Goal: Information Seeking & Learning: Check status

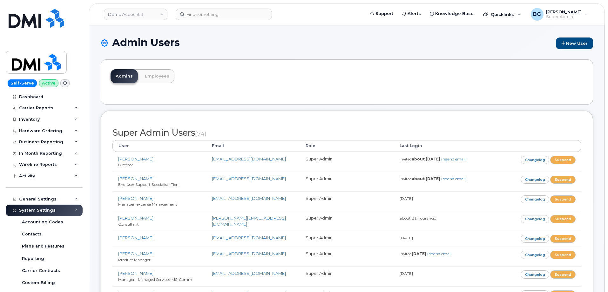
click at [331, 85] on div "Admins Employees" at bounding box center [347, 81] width 492 height 45
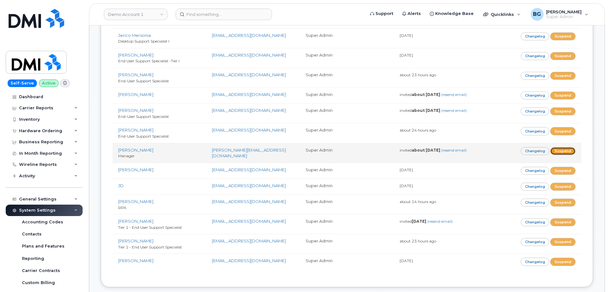
click at [563, 147] on link "Suspend" at bounding box center [562, 151] width 25 height 8
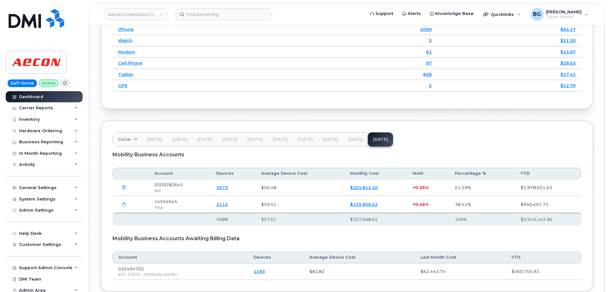
scroll to position [889, 0]
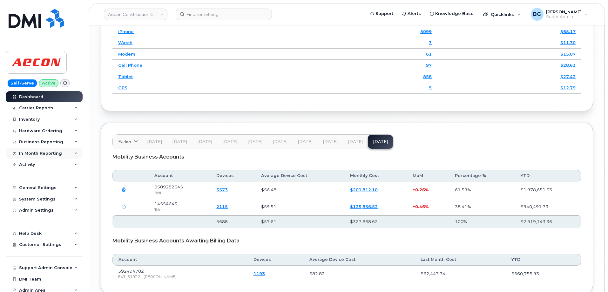
click at [30, 152] on div "In Month Reporting" at bounding box center [40, 153] width 43 height 5
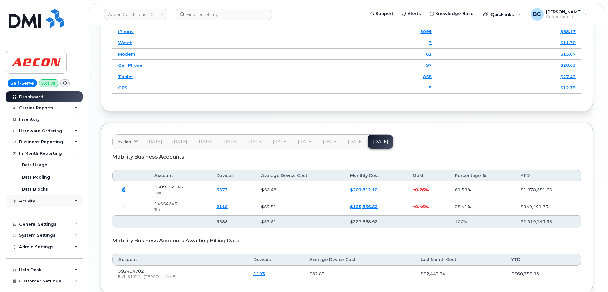
click at [30, 201] on div "Activity" at bounding box center [27, 200] width 16 height 5
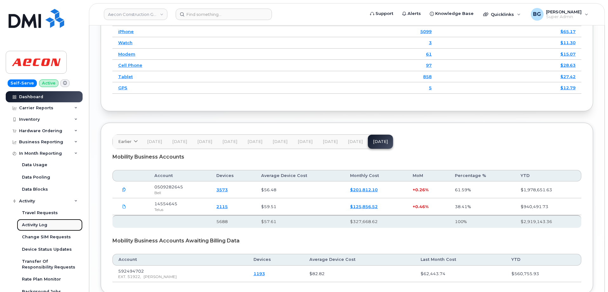
click at [30, 223] on div "Activity Log" at bounding box center [34, 225] width 25 height 6
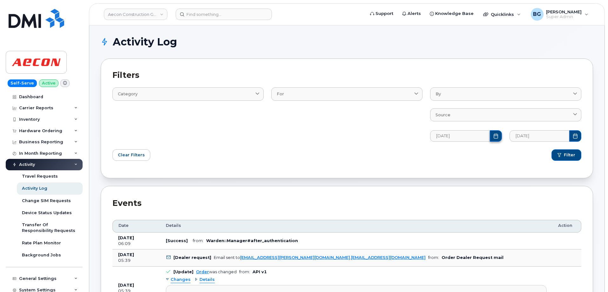
click at [495, 137] on icon "Choose Date" at bounding box center [495, 135] width 5 height 5
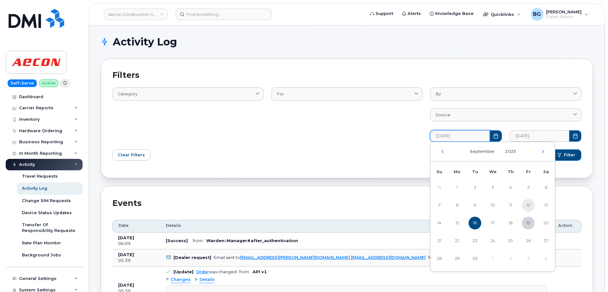
click at [527, 203] on span "12" at bounding box center [528, 205] width 13 height 13
type input "09/12/2025"
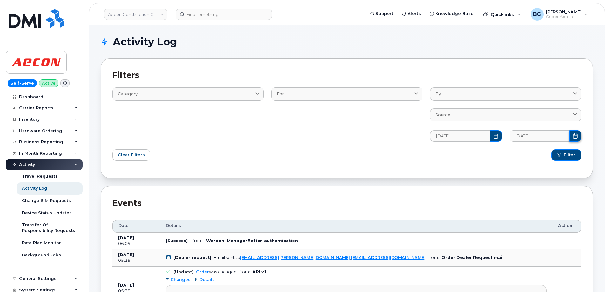
click at [574, 134] on icon "Choose Date" at bounding box center [575, 135] width 4 height 5
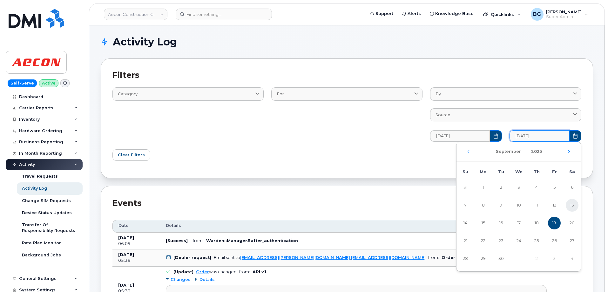
click at [572, 204] on span "13" at bounding box center [572, 205] width 13 height 13
type input "09/13/2025"
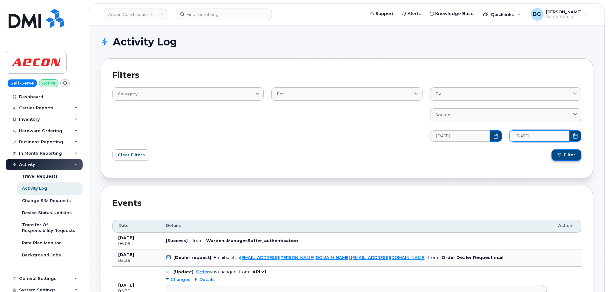
click at [567, 154] on span "Filter" at bounding box center [569, 155] width 11 height 6
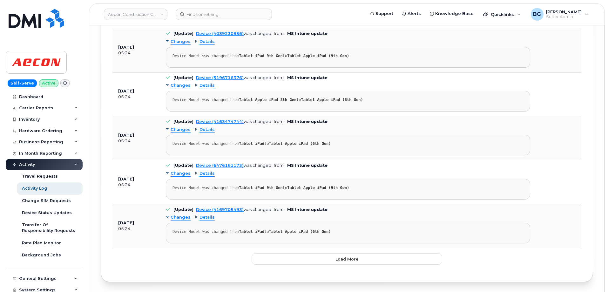
scroll to position [4178, 0]
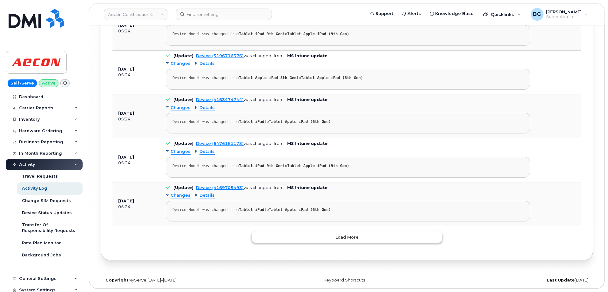
click at [313, 238] on button "Load more" at bounding box center [346, 236] width 191 height 11
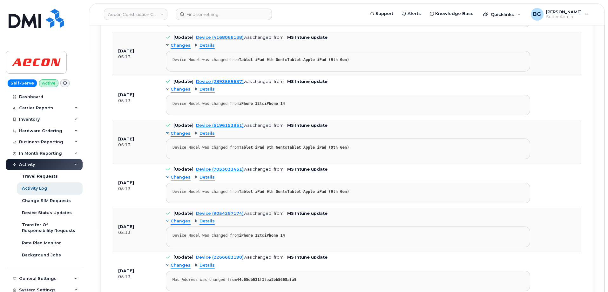
scroll to position [8571, 0]
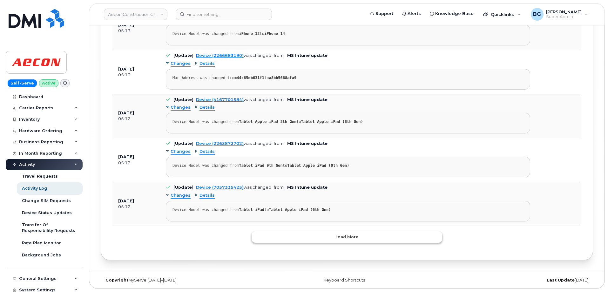
click at [316, 233] on button "Load more" at bounding box center [346, 236] width 191 height 11
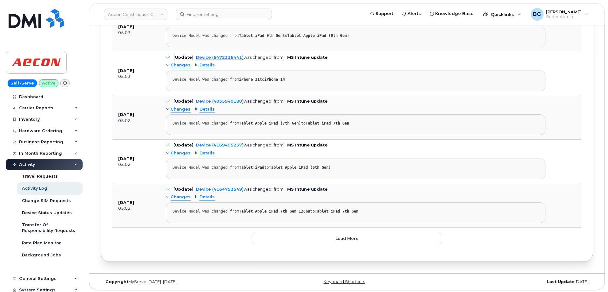
scroll to position [12978, 0]
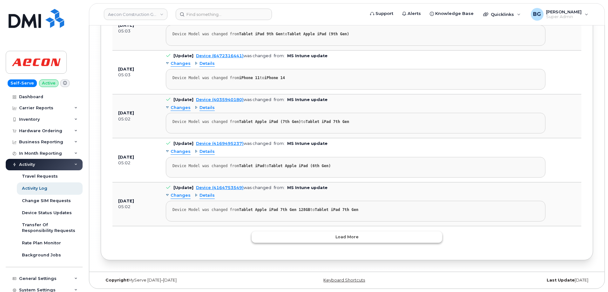
click at [321, 239] on button "Load more" at bounding box center [346, 236] width 191 height 11
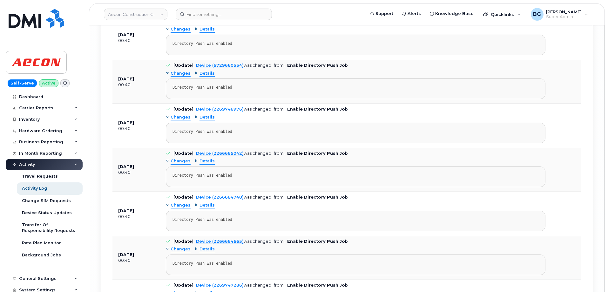
scroll to position [15497, 0]
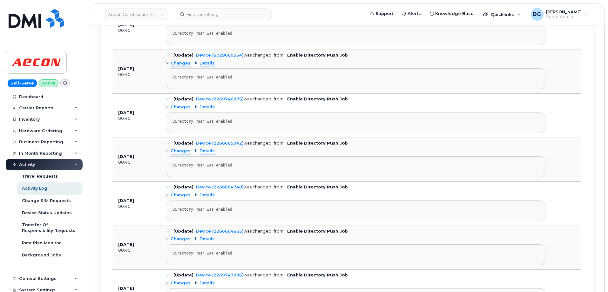
click at [182, 152] on span "Changes" at bounding box center [181, 151] width 20 height 6
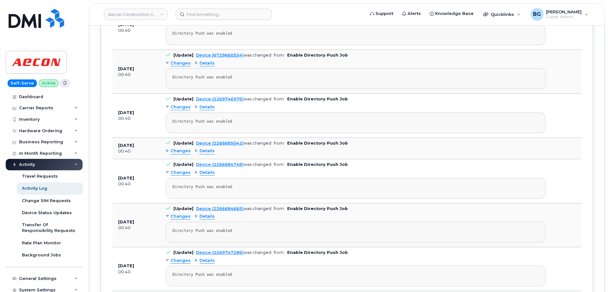
click at [205, 173] on span "Details" at bounding box center [206, 173] width 15 height 6
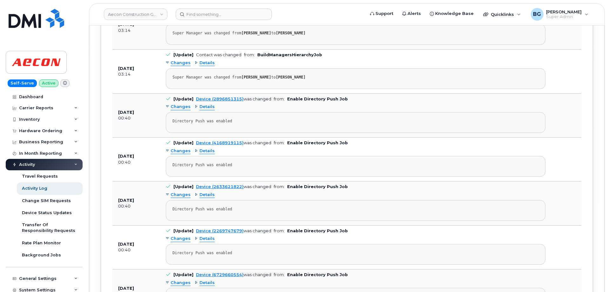
scroll to position [15285, 0]
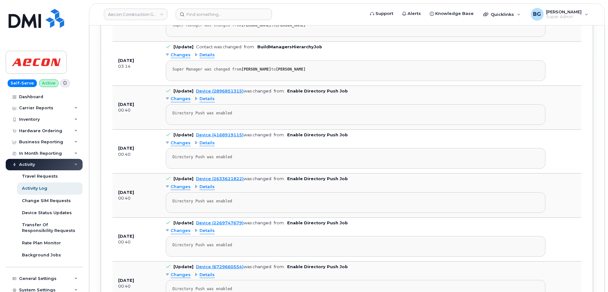
click at [178, 98] on span "Changes" at bounding box center [181, 99] width 20 height 6
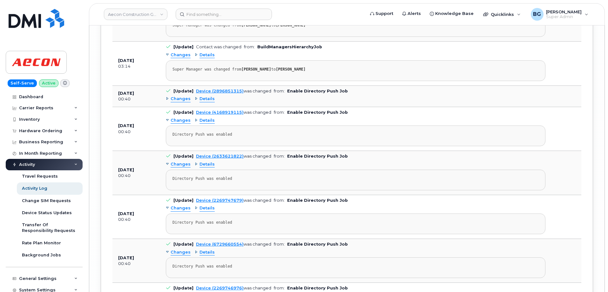
click at [204, 99] on span "Details" at bounding box center [206, 99] width 15 height 6
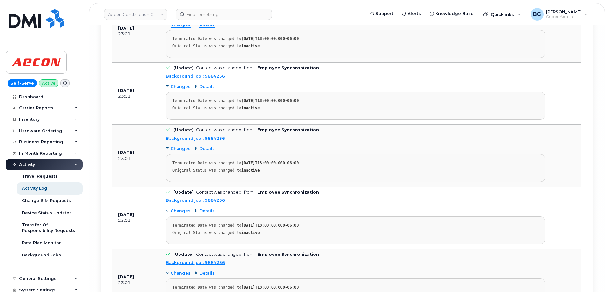
scroll to position [16407, 0]
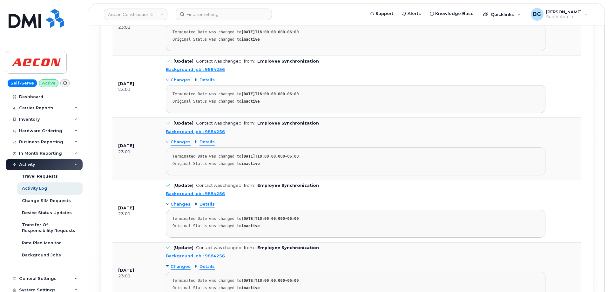
click at [246, 166] on strong "inactive" at bounding box center [250, 163] width 18 height 4
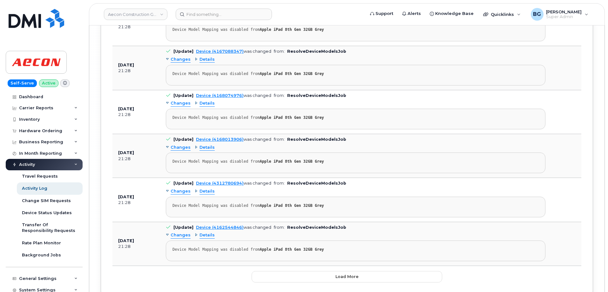
scroll to position [17828, 0]
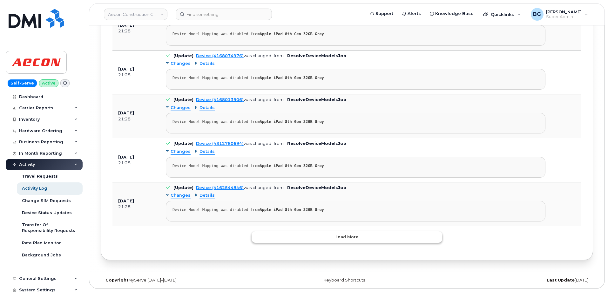
click at [317, 233] on button "Load more" at bounding box center [346, 236] width 191 height 11
click at [288, 236] on button "Load more" at bounding box center [346, 236] width 191 height 11
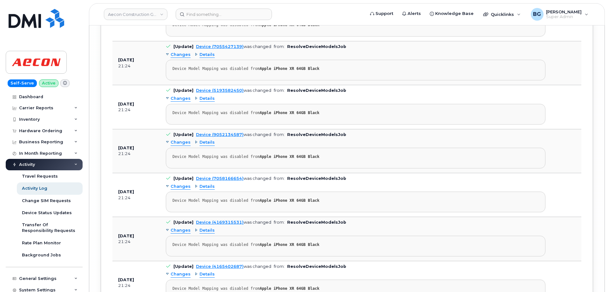
scroll to position [23766, 0]
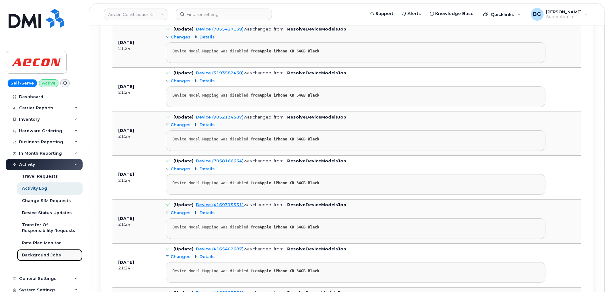
click at [34, 252] on div "Background Jobs" at bounding box center [41, 255] width 39 height 6
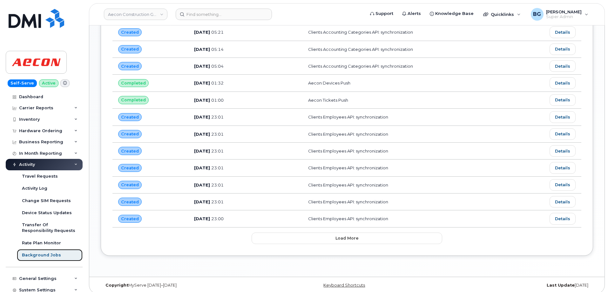
scroll to position [310, 0]
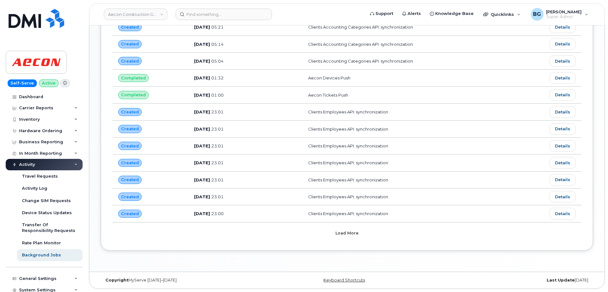
click at [347, 229] on button "Load more" at bounding box center [346, 232] width 191 height 11
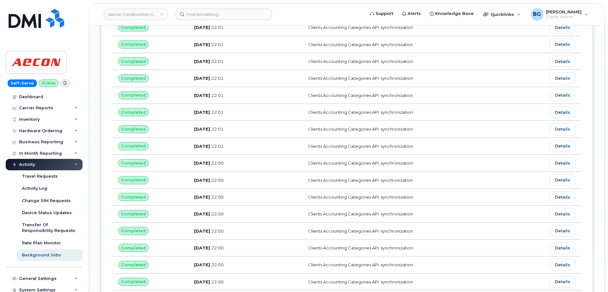
scroll to position [691, 0]
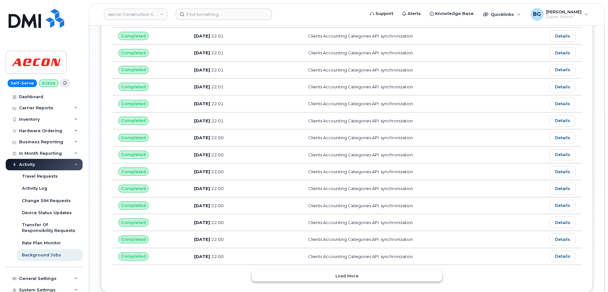
click at [323, 281] on button "Load more" at bounding box center [346, 275] width 191 height 11
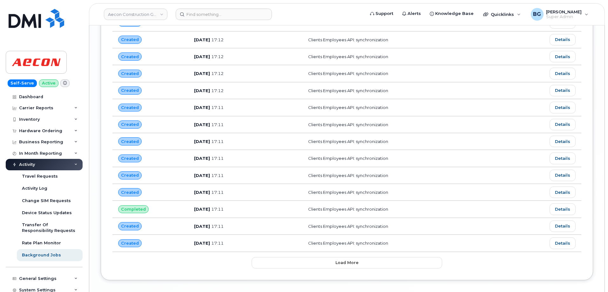
scroll to position [1135, 0]
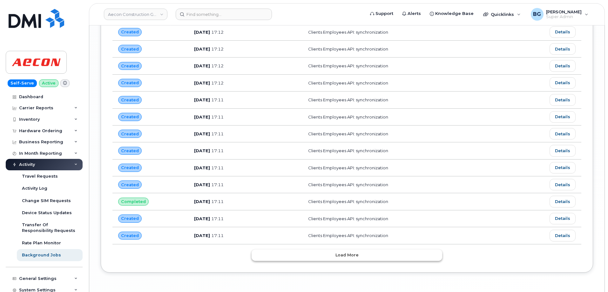
click at [319, 252] on button "Load more" at bounding box center [346, 254] width 191 height 11
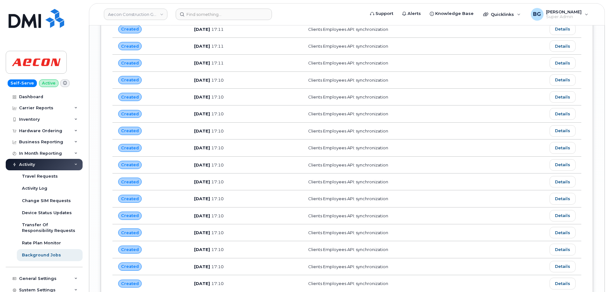
scroll to position [1581, 0]
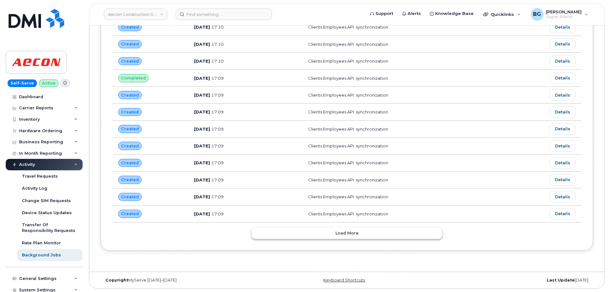
click at [320, 236] on button "Load more" at bounding box center [346, 232] width 191 height 11
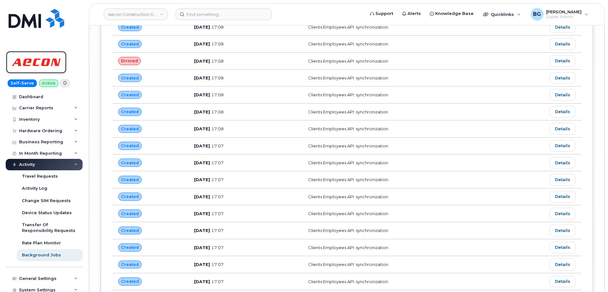
scroll to position [2004, 0]
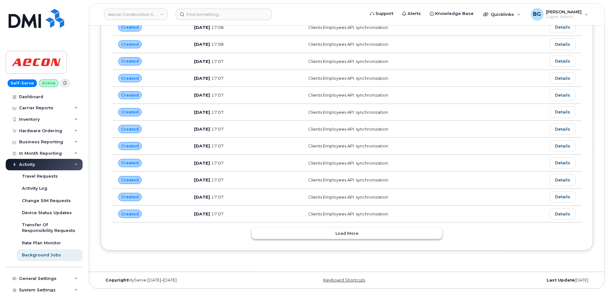
click at [288, 231] on button "Load more" at bounding box center [346, 232] width 191 height 11
click at [312, 236] on button "Load more" at bounding box center [346, 232] width 191 height 11
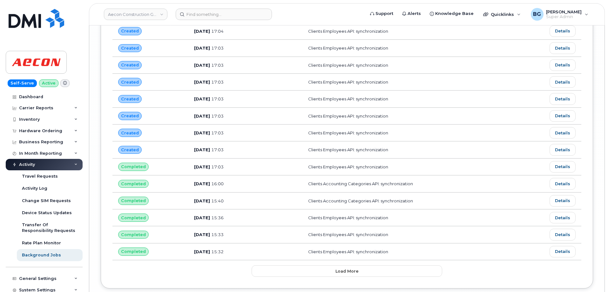
scroll to position [2830, 0]
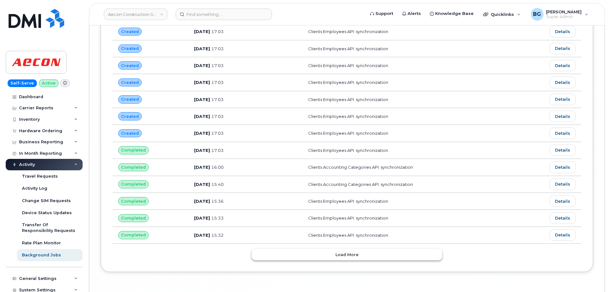
click at [295, 252] on button "Load more" at bounding box center [346, 254] width 191 height 11
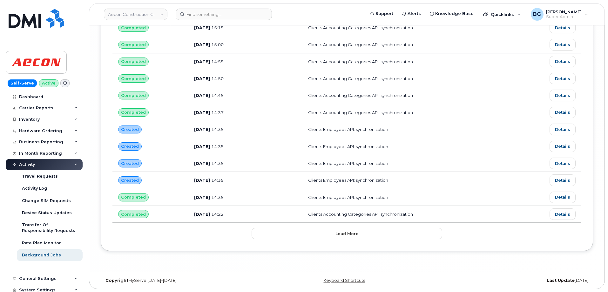
scroll to position [3275, 0]
click at [324, 233] on button "Load more" at bounding box center [346, 232] width 191 height 11
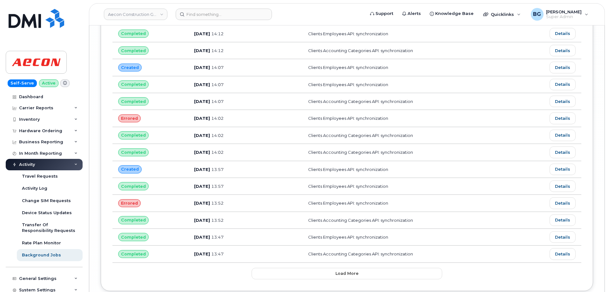
scroll to position [3699, 0]
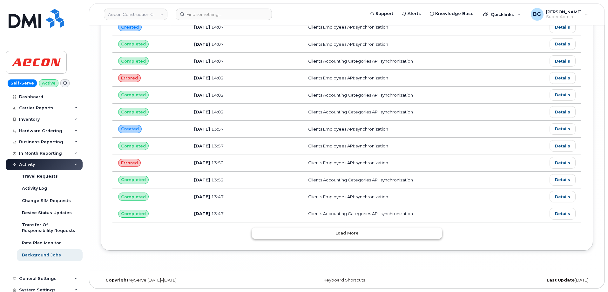
click at [323, 230] on button "Load more" at bounding box center [346, 232] width 191 height 11
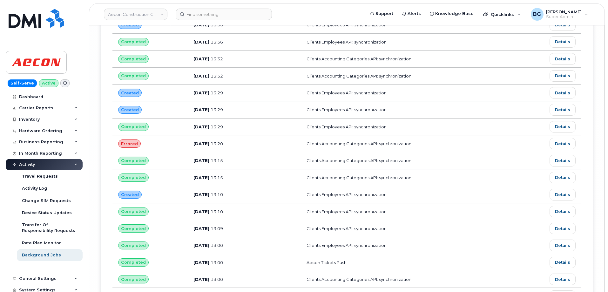
scroll to position [4123, 0]
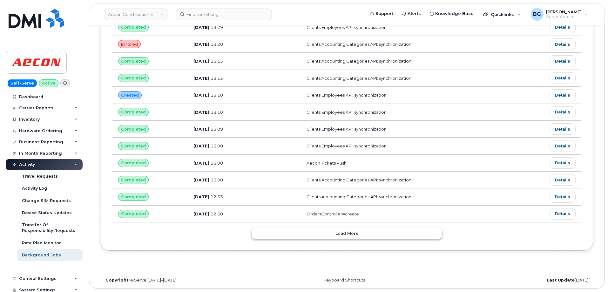
click at [296, 233] on button "Load more" at bounding box center [346, 232] width 191 height 11
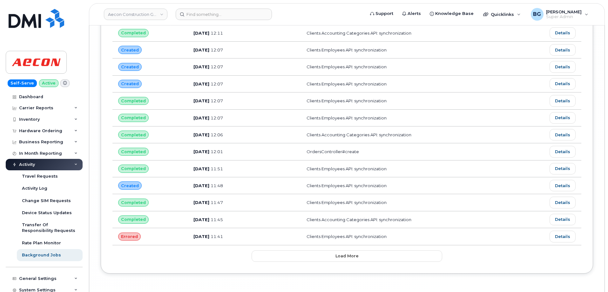
scroll to position [4547, 0]
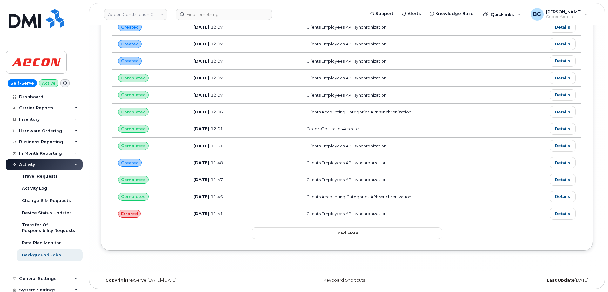
click at [298, 233] on button "Load more" at bounding box center [346, 232] width 191 height 11
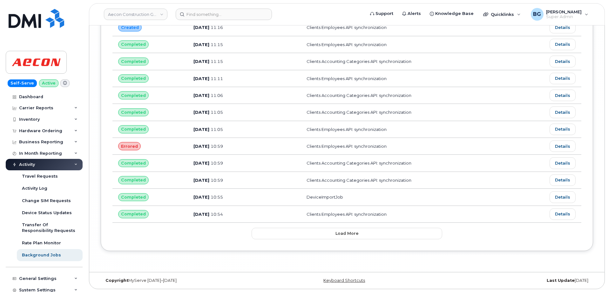
scroll to position [4970, 0]
click at [288, 231] on button "Load more" at bounding box center [346, 232] width 191 height 11
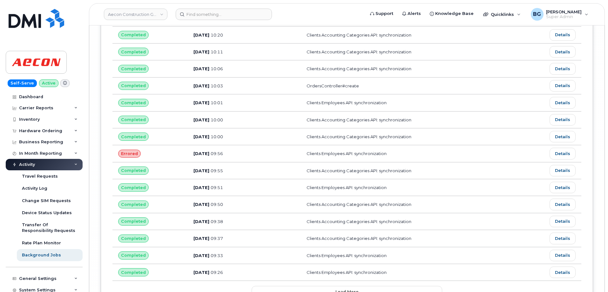
scroll to position [5373, 0]
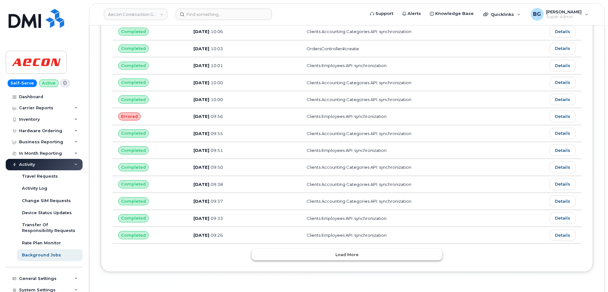
click at [291, 250] on button "Load more" at bounding box center [346, 254] width 191 height 11
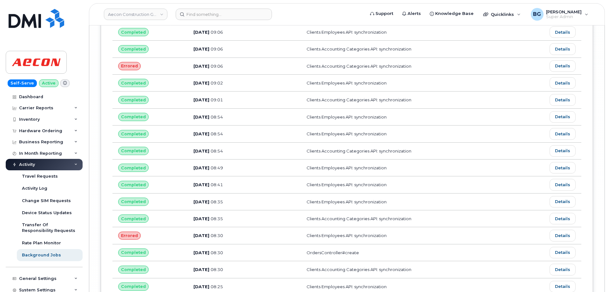
scroll to position [5818, 0]
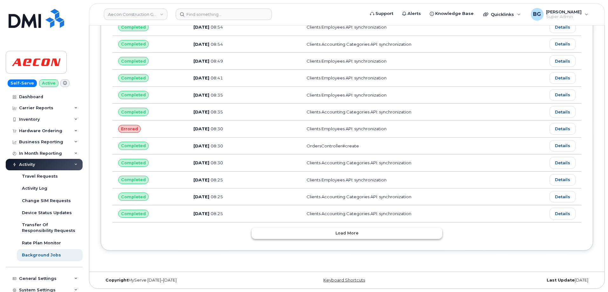
click at [293, 230] on button "Load more" at bounding box center [346, 232] width 191 height 11
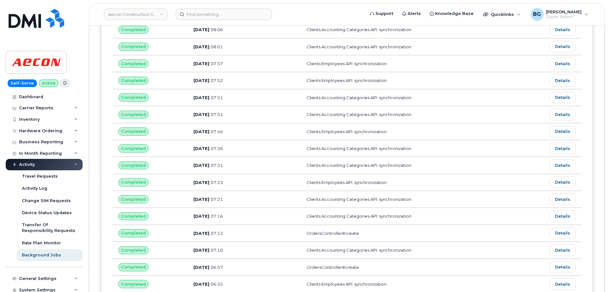
scroll to position [6241, 0]
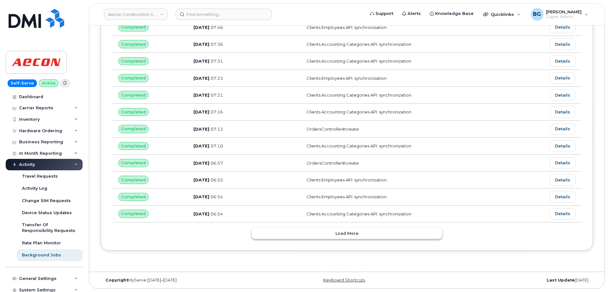
click at [297, 229] on button "Load more" at bounding box center [346, 232] width 191 height 11
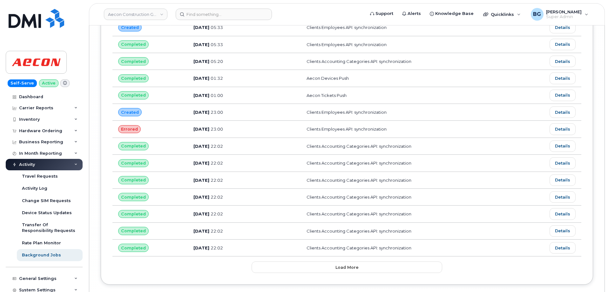
scroll to position [6665, 0]
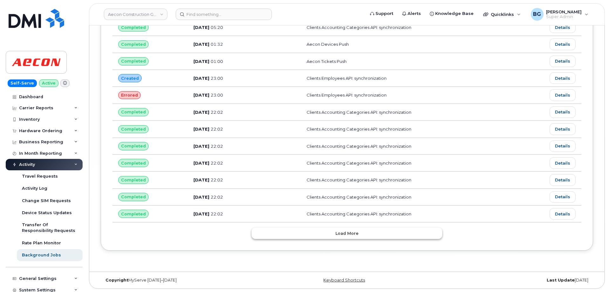
click at [301, 229] on button "Load more" at bounding box center [346, 232] width 191 height 11
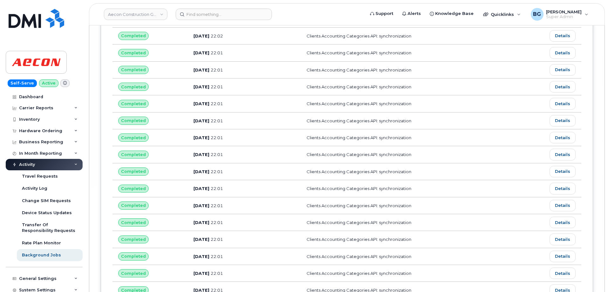
scroll to position [7089, 0]
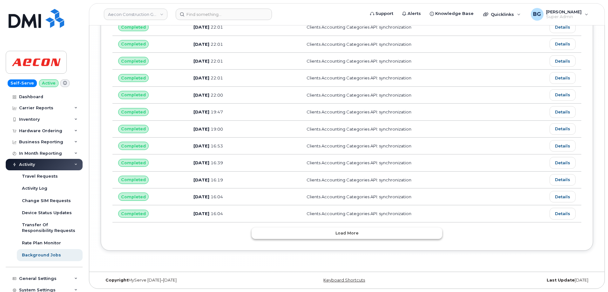
click at [286, 233] on button "Load more" at bounding box center [346, 232] width 191 height 11
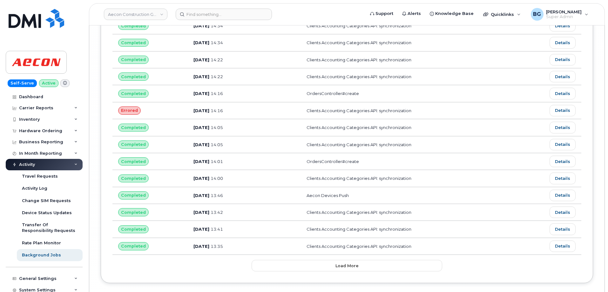
scroll to position [7491, 0]
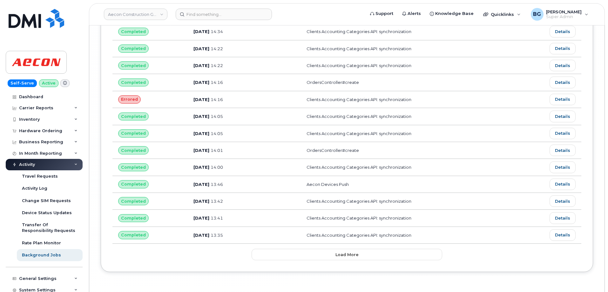
click at [285, 257] on button "Load more" at bounding box center [346, 254] width 191 height 11
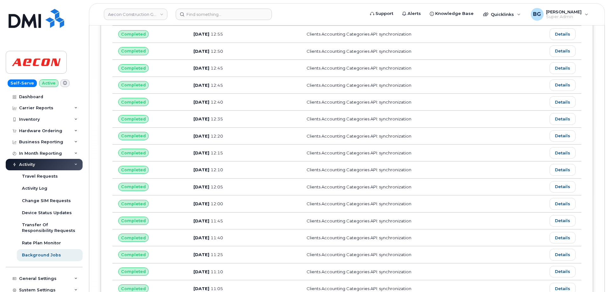
scroll to position [7936, 0]
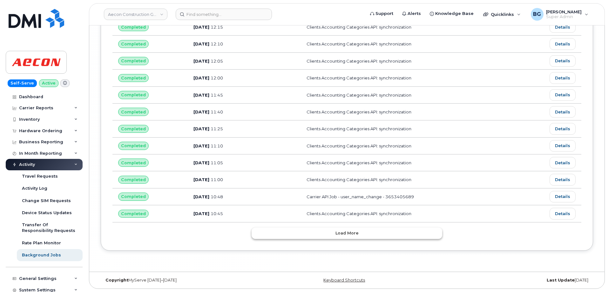
click at [284, 235] on button "Load more" at bounding box center [346, 232] width 191 height 11
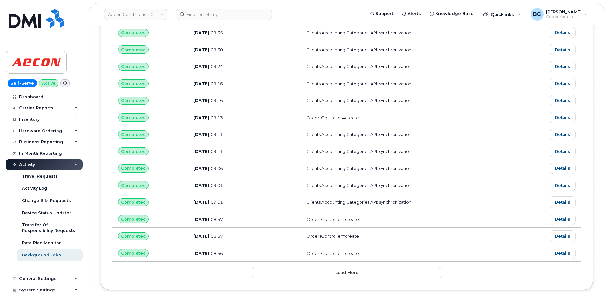
scroll to position [8360, 0]
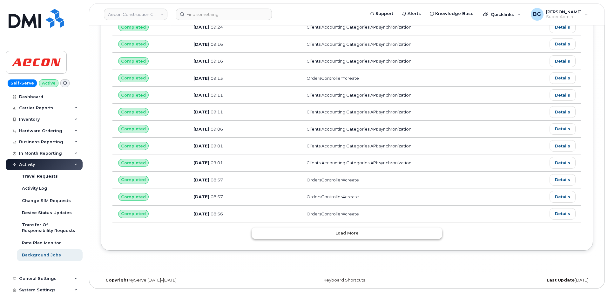
click at [293, 237] on button "Load more" at bounding box center [346, 232] width 191 height 11
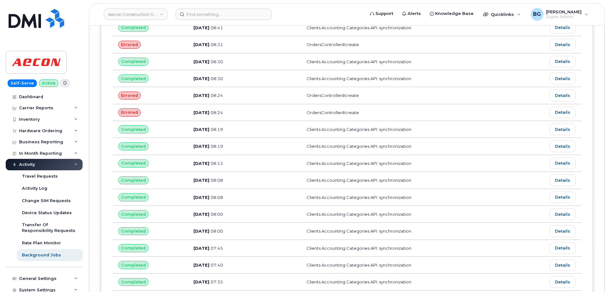
scroll to position [8783, 0]
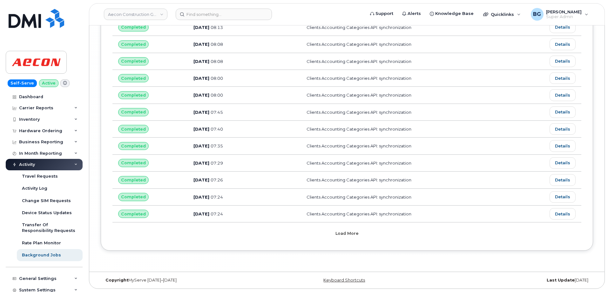
drag, startPoint x: 271, startPoint y: 231, endPoint x: 276, endPoint y: 226, distance: 6.3
click at [272, 231] on button "Load more" at bounding box center [346, 232] width 191 height 11
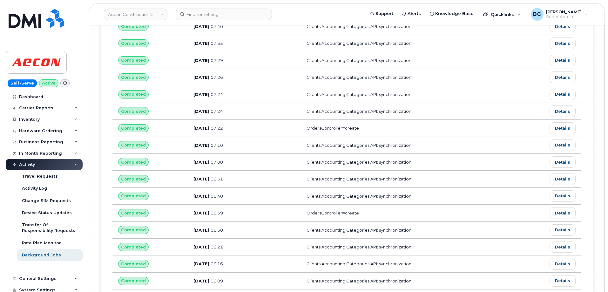
scroll to position [9207, 0]
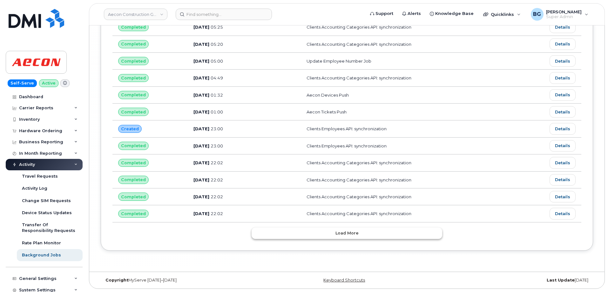
click at [304, 229] on button "Load more" at bounding box center [346, 232] width 191 height 11
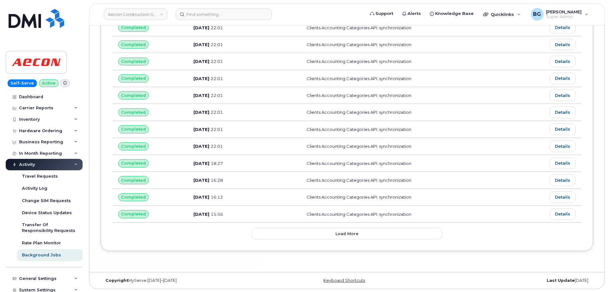
scroll to position [9631, 0]
click at [287, 234] on button "Load more" at bounding box center [346, 232] width 191 height 11
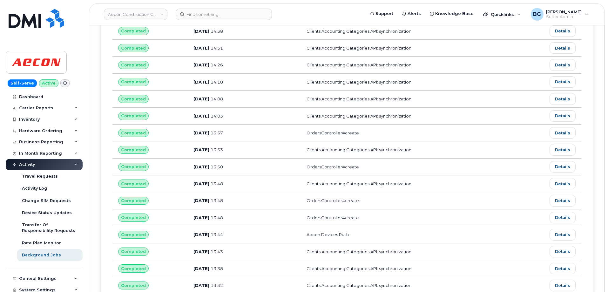
scroll to position [10054, 0]
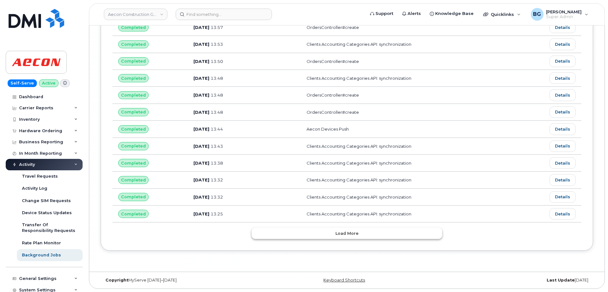
click at [295, 233] on button "Load more" at bounding box center [346, 232] width 191 height 11
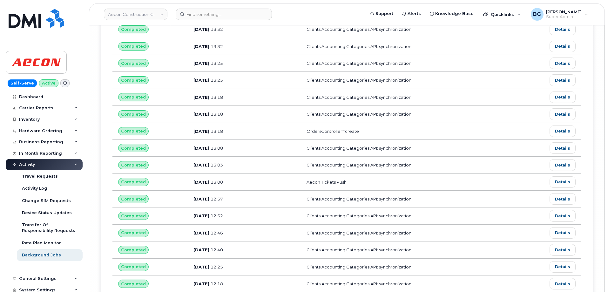
scroll to position [10478, 0]
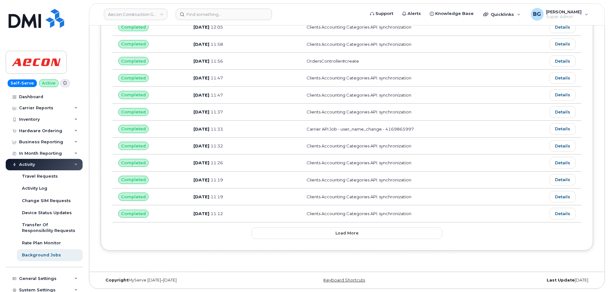
click at [296, 233] on button "Load more" at bounding box center [346, 232] width 191 height 11
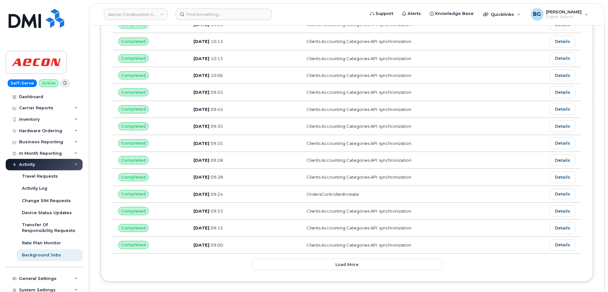
scroll to position [10902, 0]
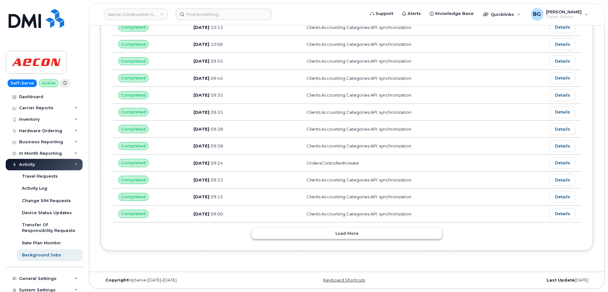
click at [296, 229] on button "Load more" at bounding box center [346, 232] width 191 height 11
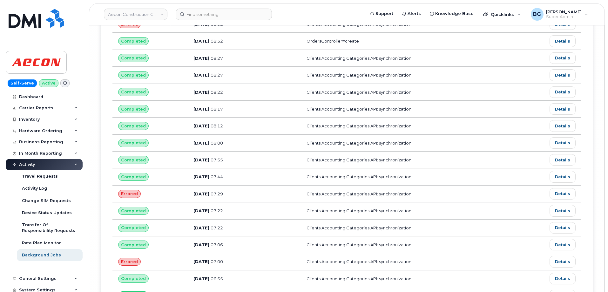
scroll to position [11326, 0]
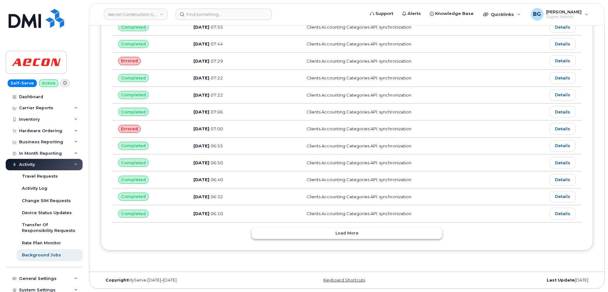
click at [292, 227] on button "Load more" at bounding box center [346, 232] width 191 height 11
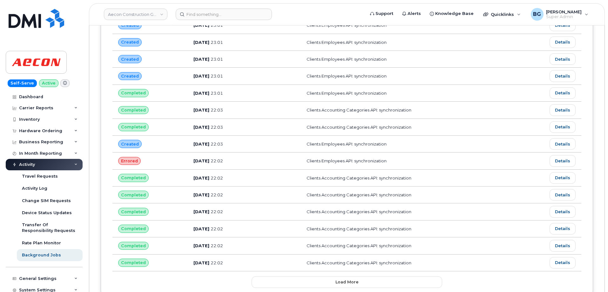
scroll to position [11749, 0]
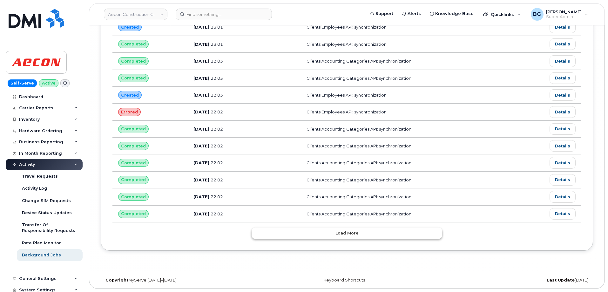
click at [291, 236] on button "Load more" at bounding box center [346, 232] width 191 height 11
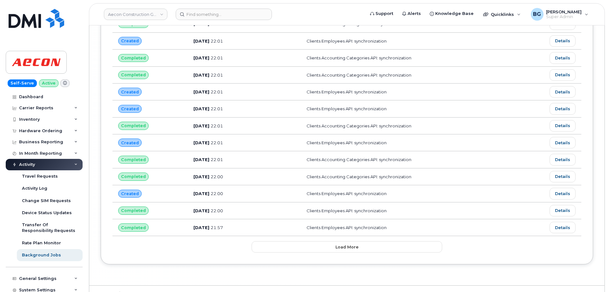
scroll to position [12173, 0]
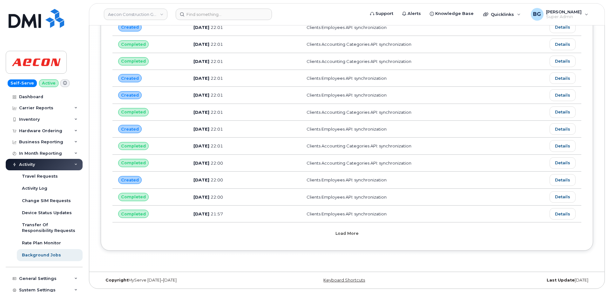
click at [306, 231] on button "Load more" at bounding box center [346, 232] width 191 height 11
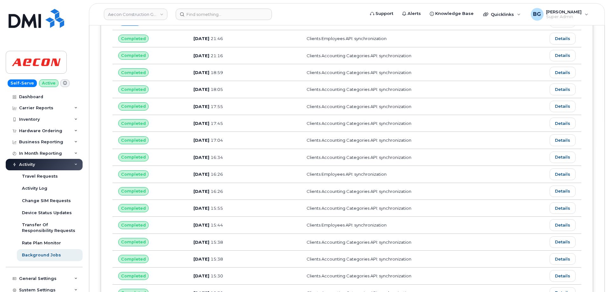
scroll to position [12597, 0]
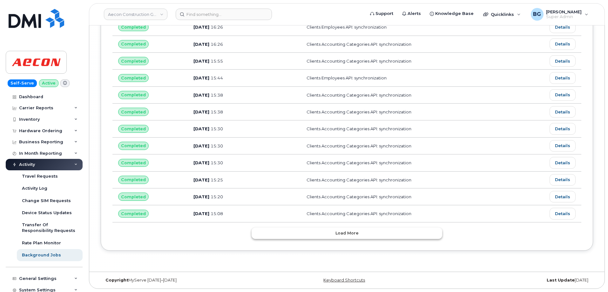
click at [319, 231] on button "Load more" at bounding box center [346, 232] width 191 height 11
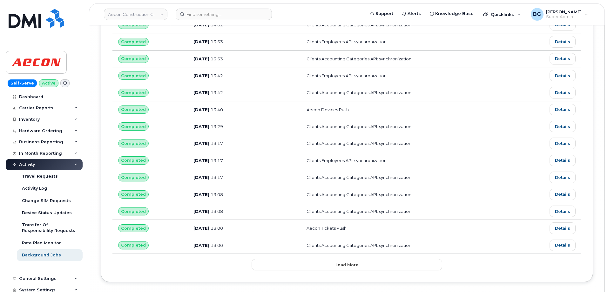
scroll to position [13020, 0]
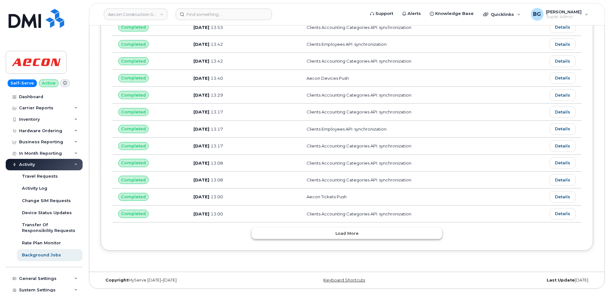
click at [298, 233] on button "Load more" at bounding box center [346, 232] width 191 height 11
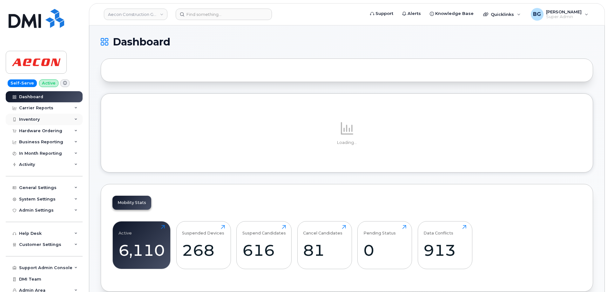
drag, startPoint x: 21, startPoint y: 121, endPoint x: 36, endPoint y: 122, distance: 14.3
click at [21, 121] on div "Inventory" at bounding box center [29, 119] width 21 height 5
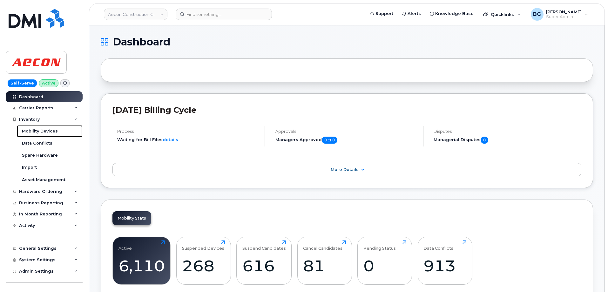
click at [29, 133] on div "Mobility Devices" at bounding box center [40, 131] width 36 height 6
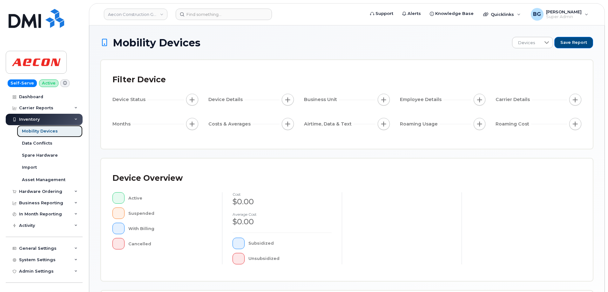
scroll to position [145, 0]
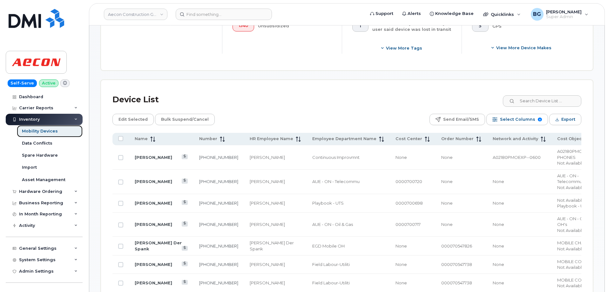
scroll to position [251, 0]
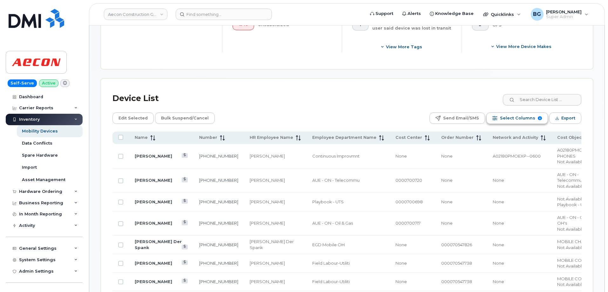
click at [514, 113] on span "Select Columns" at bounding box center [517, 118] width 35 height 10
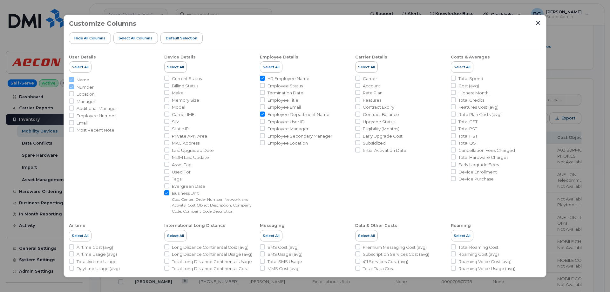
click at [366, 78] on span "Carrier" at bounding box center [370, 79] width 14 height 6
click at [360, 78] on input "Carrier" at bounding box center [357, 78] width 5 height 5
checkbox input "true"
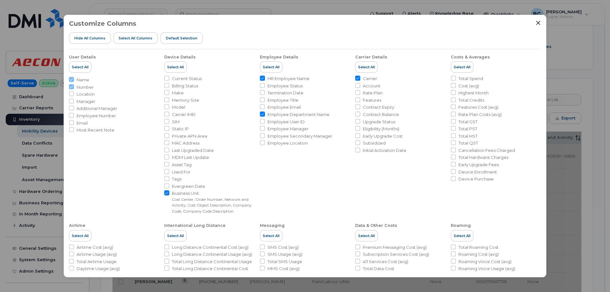
click at [569, 42] on div "Customize Columns Hide All Columns Select all Columns Default Selection User De…" at bounding box center [305, 146] width 610 height 292
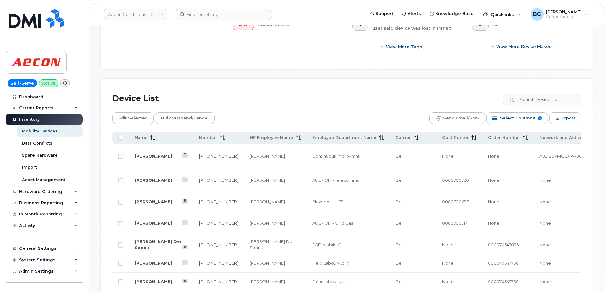
click at [312, 153] on span "Continuous Improvmnt" at bounding box center [335, 155] width 47 height 5
drag, startPoint x: 275, startPoint y: 150, endPoint x: 311, endPoint y: 149, distance: 35.9
click at [312, 153] on span "Continuous Improvmnt" at bounding box center [335, 155] width 47 height 5
drag, startPoint x: 358, startPoint y: 129, endPoint x: 430, endPoint y: 252, distance: 142.5
click at [395, 135] on span "Carrier" at bounding box center [403, 138] width 16 height 6
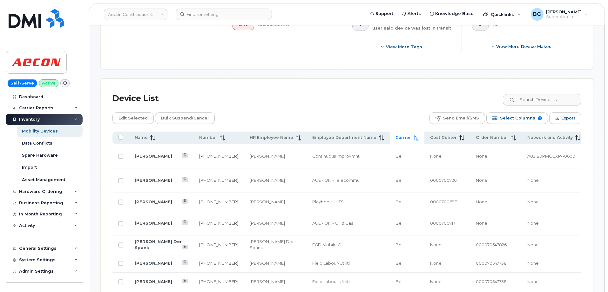
click at [395, 135] on span "Carrier" at bounding box center [403, 138] width 16 height 6
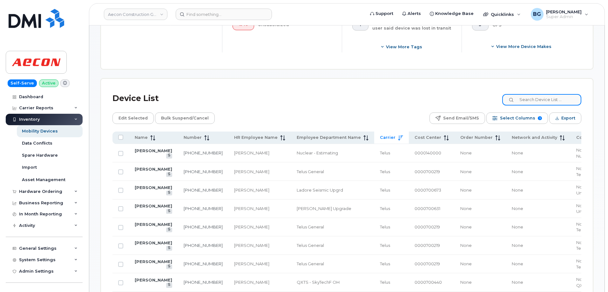
click at [526, 94] on input at bounding box center [541, 99] width 79 height 11
type input "k"
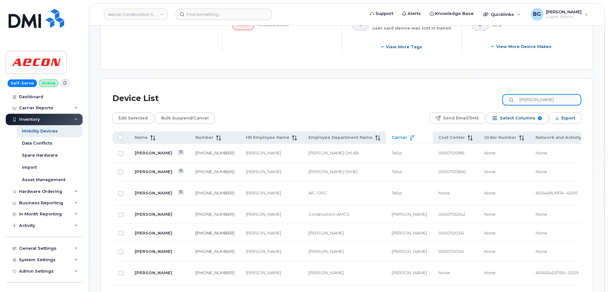
type input "rogers"
click at [195, 230] on link "226-750-2444" at bounding box center [214, 232] width 39 height 5
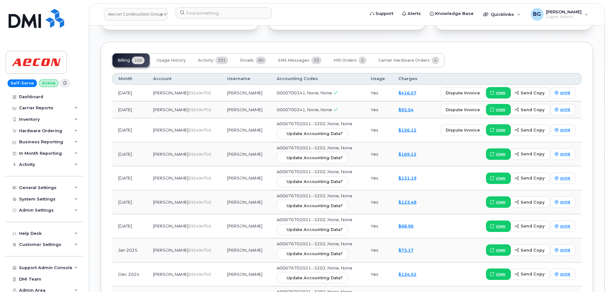
scroll to position [750, 0]
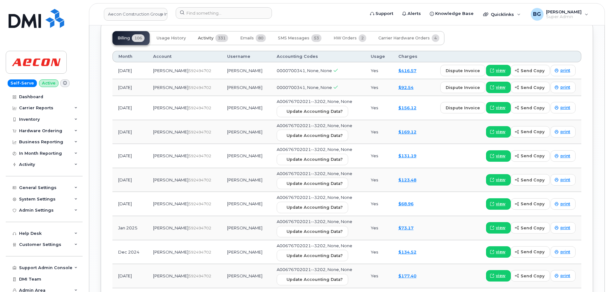
click at [203, 37] on span "Activity" at bounding box center [206, 38] width 16 height 5
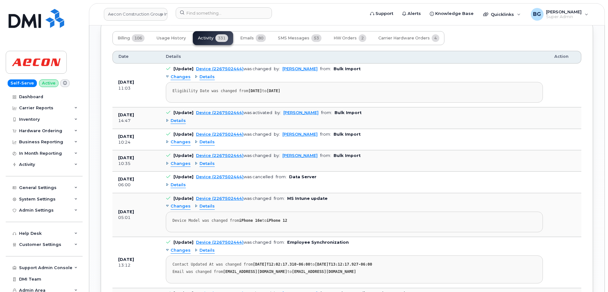
click at [179, 121] on span "Details" at bounding box center [178, 121] width 15 height 6
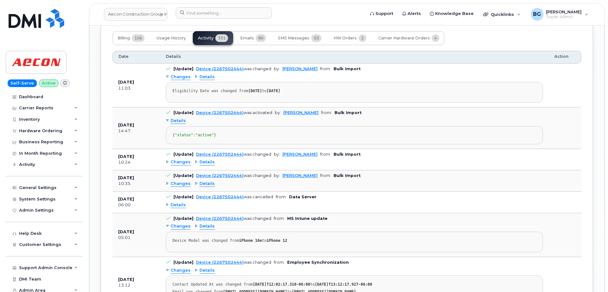
click at [282, 137] on div "{ "status" : "active" }" at bounding box center [354, 135] width 364 height 5
drag, startPoint x: 241, startPoint y: 114, endPoint x: 211, endPoint y: 113, distance: 30.2
click at [211, 113] on div "Device (2267502444) was activated" at bounding box center [234, 112] width 76 height 5
copy link "2267502444)"
click at [30, 164] on div "Activity" at bounding box center [27, 164] width 16 height 5
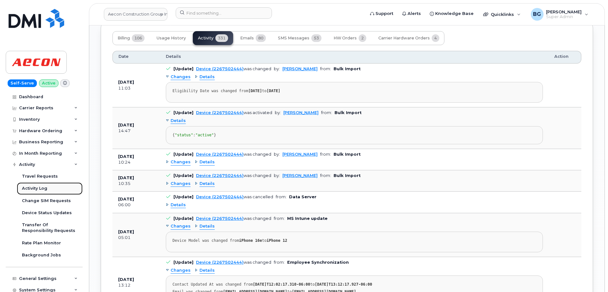
click at [35, 187] on div "Activity Log" at bounding box center [34, 188] width 25 height 6
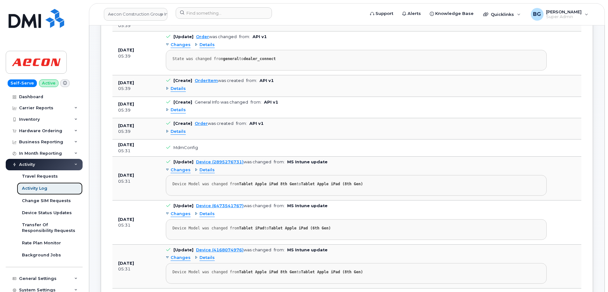
scroll to position [381, 0]
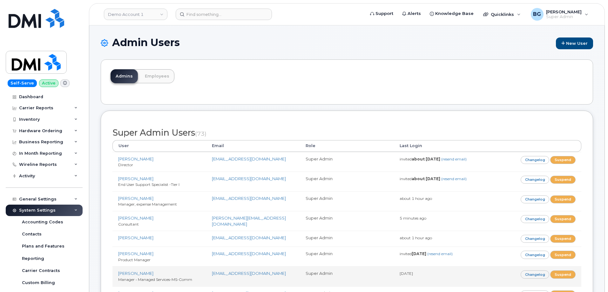
click at [565, 268] on td "Changelog Suspend" at bounding box center [534, 276] width 94 height 20
click at [564, 272] on link "Suspend" at bounding box center [562, 274] width 25 height 8
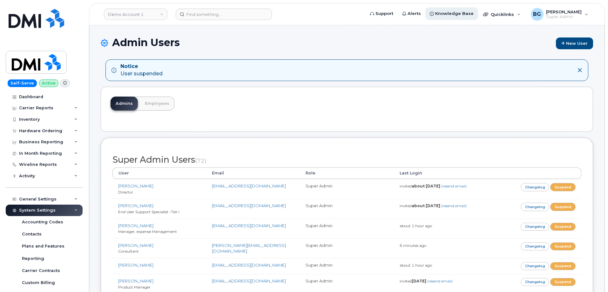
scroll to position [3339, 0]
